Goal: Information Seeking & Learning: Learn about a topic

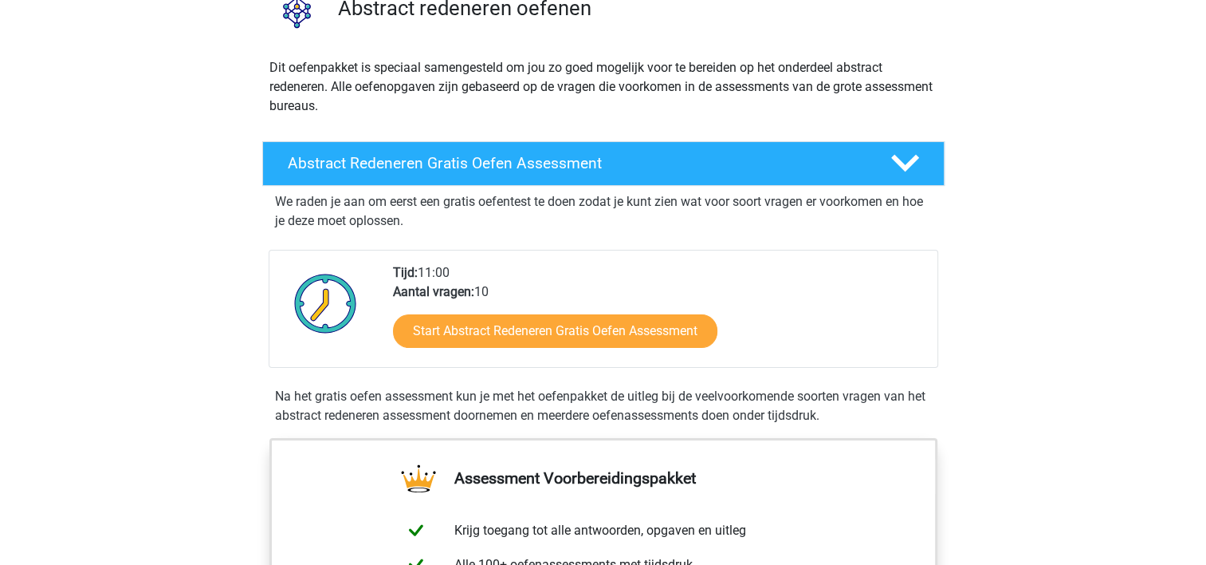
scroll to position [159, 0]
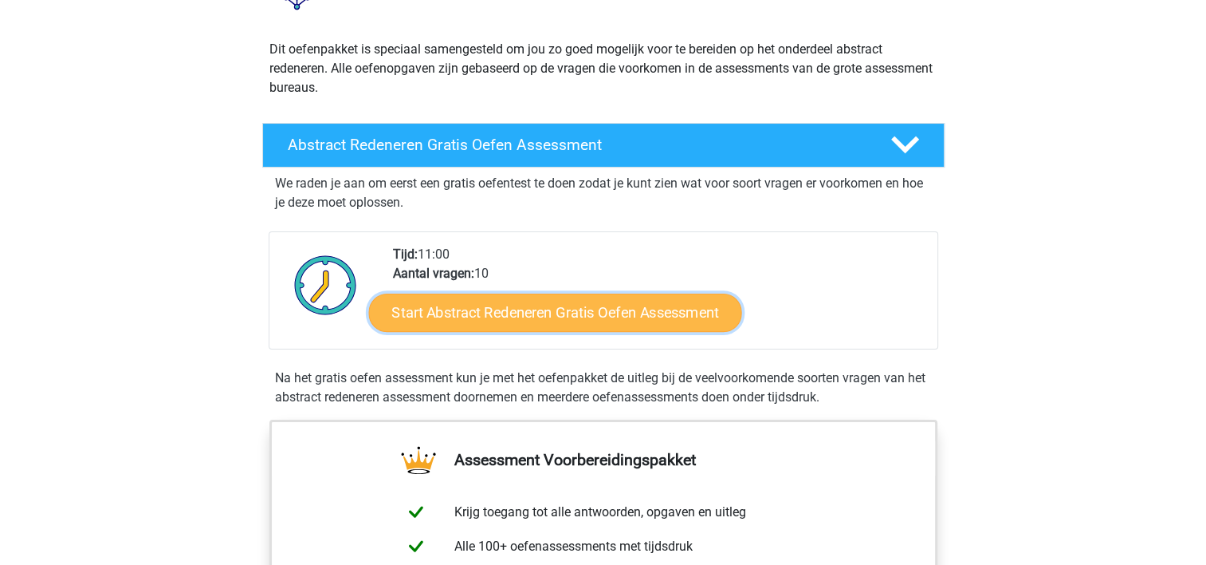
click at [566, 313] on link "Start Abstract Redeneren Gratis Oefen Assessment" at bounding box center [554, 312] width 373 height 38
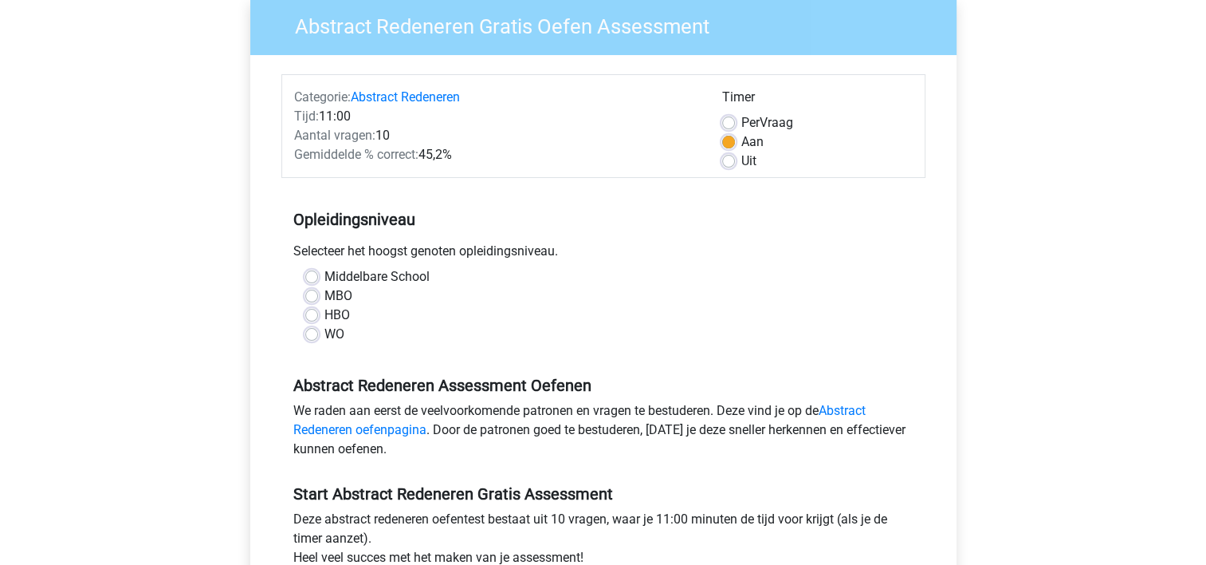
scroll to position [159, 0]
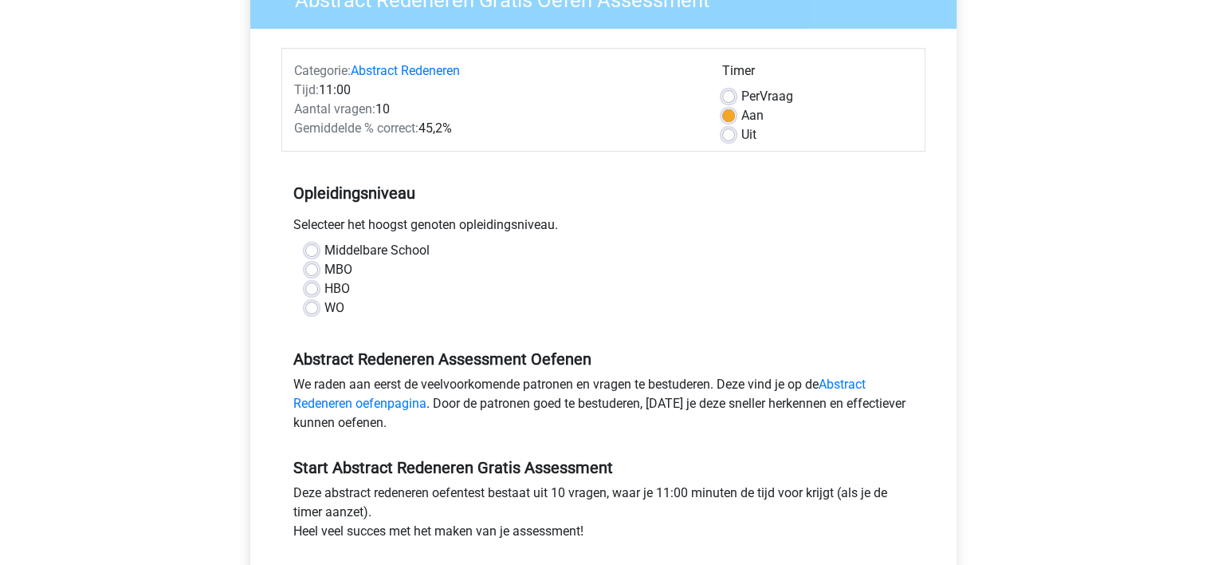
click at [342, 309] on label "WO" at bounding box center [335, 307] width 20 height 19
click at [318, 309] on input "WO" at bounding box center [311, 306] width 13 height 16
radio input "true"
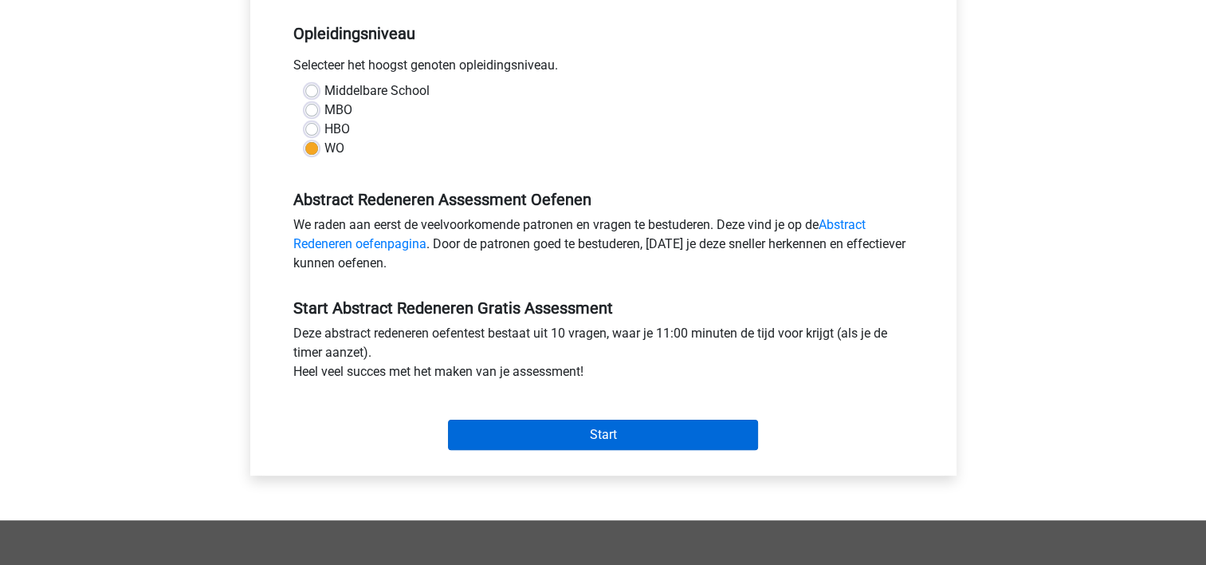
drag, startPoint x: 594, startPoint y: 413, endPoint x: 609, endPoint y: 433, distance: 25.0
click at [596, 413] on div "Start" at bounding box center [603, 422] width 644 height 56
click at [608, 434] on input "Start" at bounding box center [603, 434] width 310 height 30
